Goal: Task Accomplishment & Management: Manage account settings

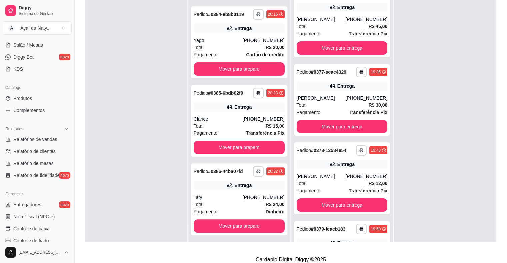
scroll to position [19, 0]
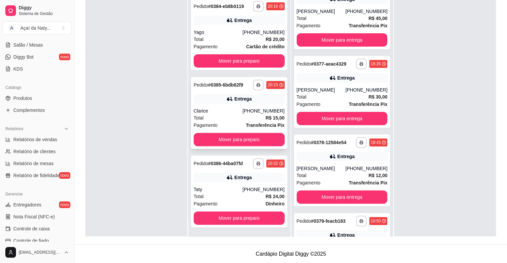
click at [254, 117] on div "Total R$ 15,00" at bounding box center [239, 117] width 91 height 7
click at [241, 139] on button "Mover para preparo" at bounding box center [239, 139] width 88 height 13
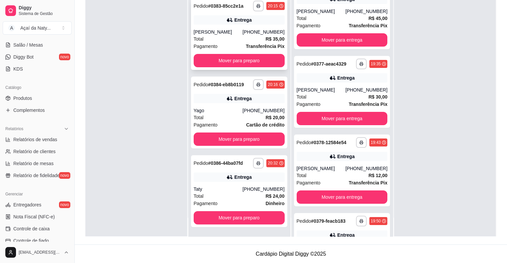
scroll to position [136, 0]
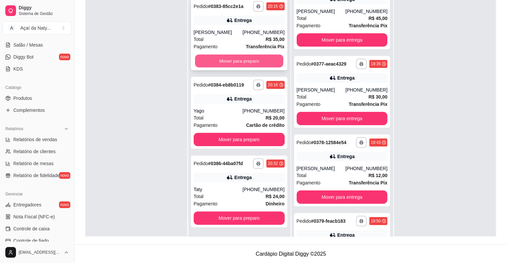
click at [233, 63] on button "Mover para preparo" at bounding box center [239, 61] width 88 height 13
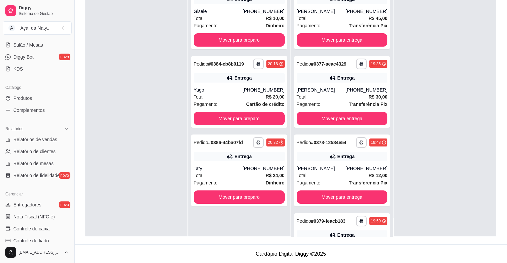
scroll to position [0, 0]
click at [226, 42] on button "Mover para preparo" at bounding box center [239, 40] width 88 height 13
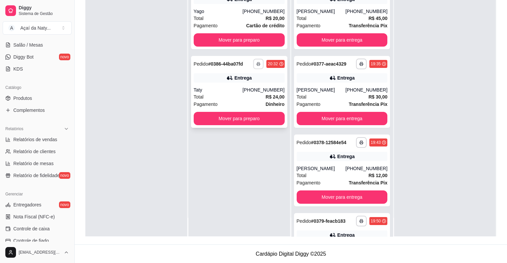
click at [257, 64] on icon "button" at bounding box center [258, 64] width 3 height 1
click at [244, 90] on button "Impressora" at bounding box center [238, 87] width 47 height 10
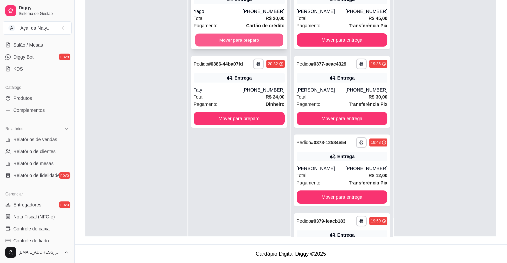
click at [236, 38] on button "Mover para preparo" at bounding box center [239, 40] width 88 height 13
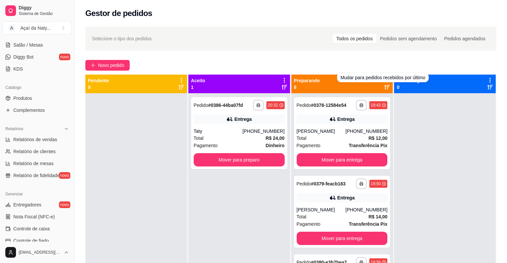
click at [383, 82] on div "Mudar para pedidos recebidos por último" at bounding box center [382, 77] width 91 height 9
click at [383, 79] on div "Mudar para pedidos recebidos por último" at bounding box center [382, 77] width 91 height 9
click at [375, 63] on div "Novo pedido" at bounding box center [290, 65] width 411 height 11
click at [384, 79] on icon at bounding box center [387, 80] width 6 height 6
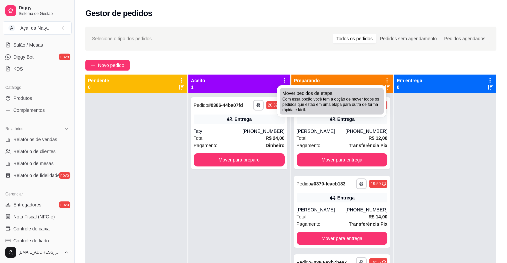
click at [354, 91] on div "Mover pedidos de etapa Com essa opção você tem a opção de mover todos os pedido…" at bounding box center [331, 101] width 99 height 23
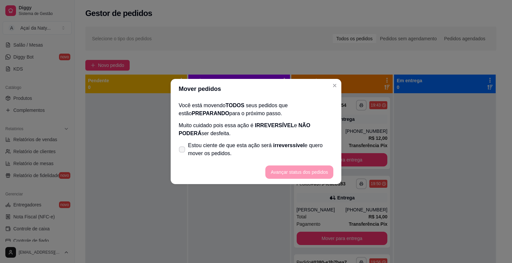
click at [181, 151] on icon at bounding box center [181, 150] width 5 height 4
click at [181, 151] on input "Estou ciente de que esta ação será irreverssível e quero mover os pedidos." at bounding box center [180, 153] width 4 height 4
checkbox input "true"
click at [291, 177] on button "Avançar status dos pedidos" at bounding box center [299, 172] width 66 height 13
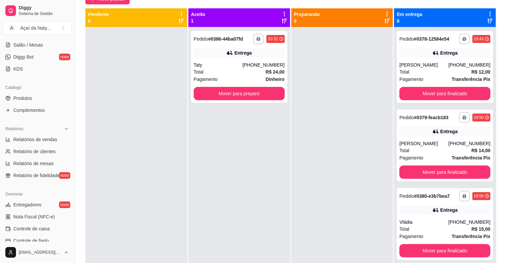
scroll to position [67, 0]
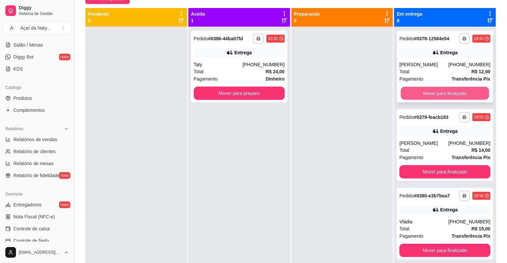
click at [418, 88] on button "Mover para finalizado" at bounding box center [445, 93] width 88 height 13
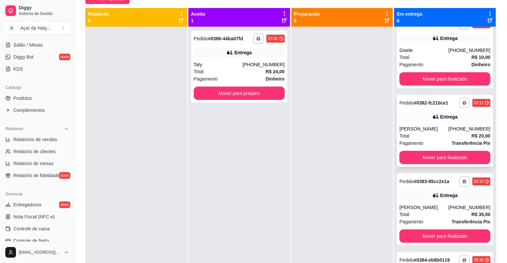
scroll to position [93, 0]
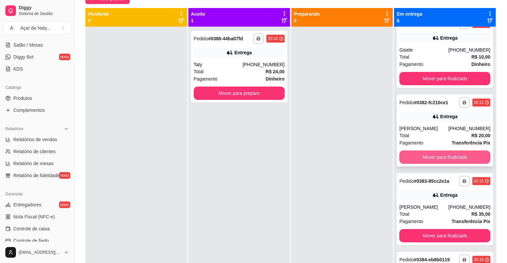
click at [444, 156] on button "Mover para finalizado" at bounding box center [445, 157] width 91 height 13
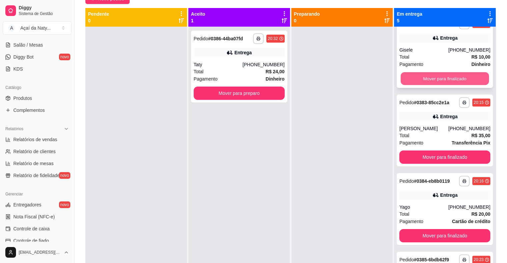
click at [418, 81] on button "Mover para finalizado" at bounding box center [445, 78] width 88 height 13
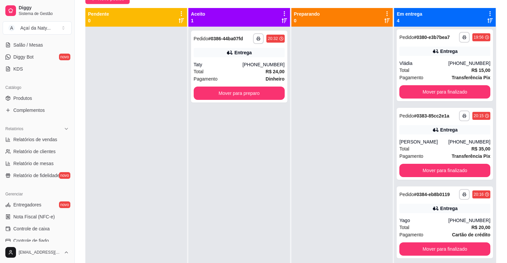
scroll to position [27, 0]
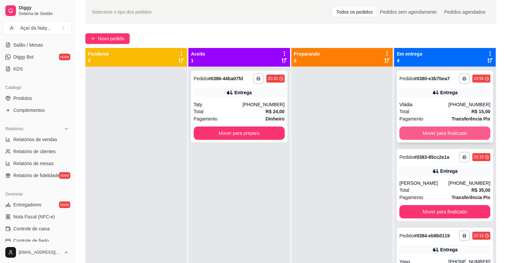
click at [411, 134] on button "Mover para finalizado" at bounding box center [445, 133] width 91 height 13
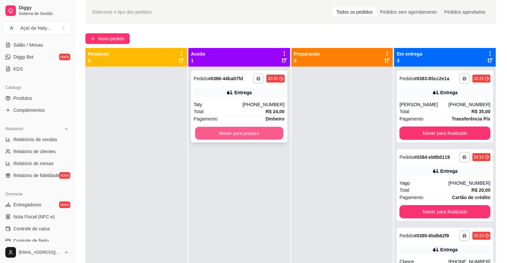
click at [236, 138] on button "Mover para preparo" at bounding box center [239, 133] width 88 height 13
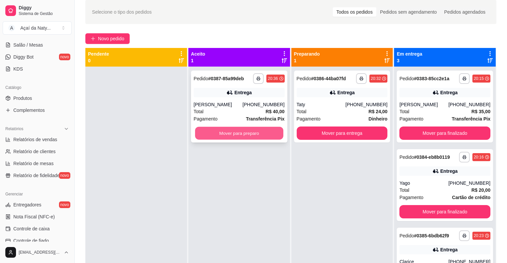
click at [243, 135] on button "Mover para preparo" at bounding box center [239, 133] width 88 height 13
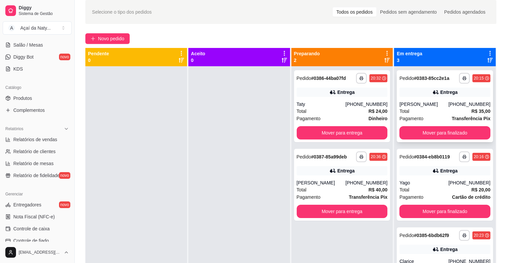
scroll to position [0, 0]
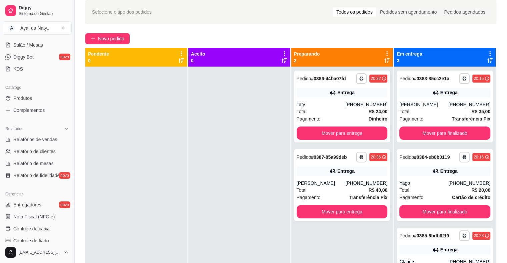
click at [487, 53] on icon at bounding box center [490, 54] width 6 height 6
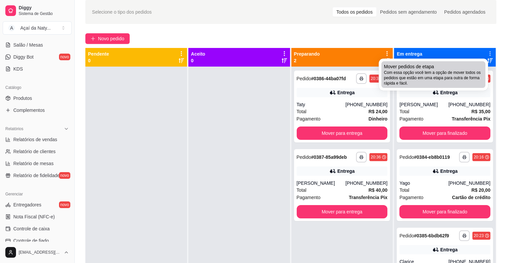
click at [441, 75] on span "Com essa opção você tem a opção de mover todos os pedidos que estão em uma etap…" at bounding box center [433, 78] width 99 height 16
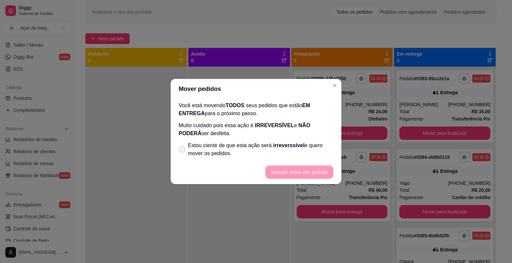
click at [179, 147] on span at bounding box center [182, 150] width 6 height 6
click at [179, 151] on input "Estou ciente de que esta ação será irreverssível e quero mover os pedidos." at bounding box center [180, 153] width 4 height 4
checkbox input "true"
click at [275, 175] on button "Avançar status dos pedidos" at bounding box center [299, 172] width 68 height 13
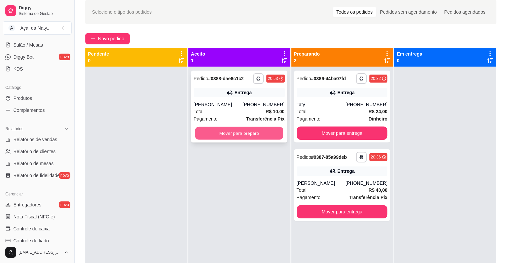
click at [255, 131] on button "Mover para preparo" at bounding box center [239, 133] width 88 height 13
